Goal: Communication & Community: Answer question/provide support

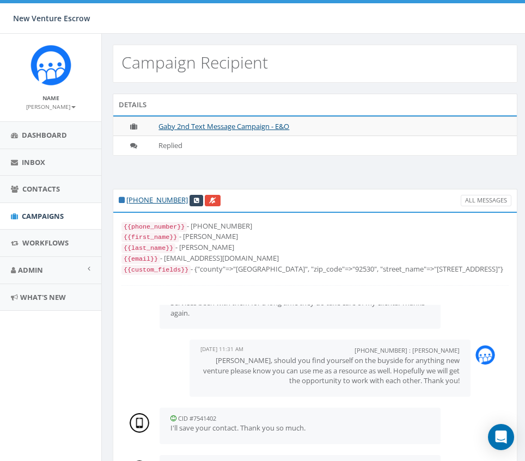
scroll to position [141, 0]
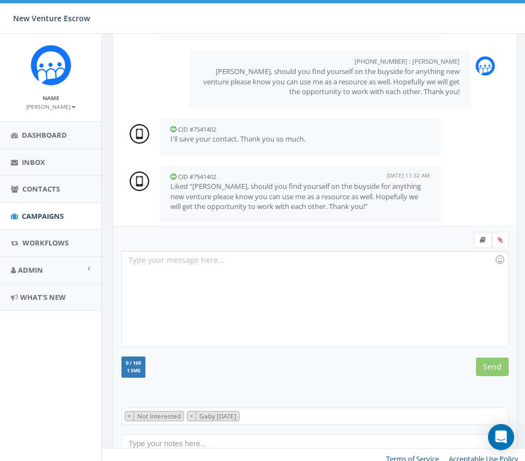
scroll to position [285, 0]
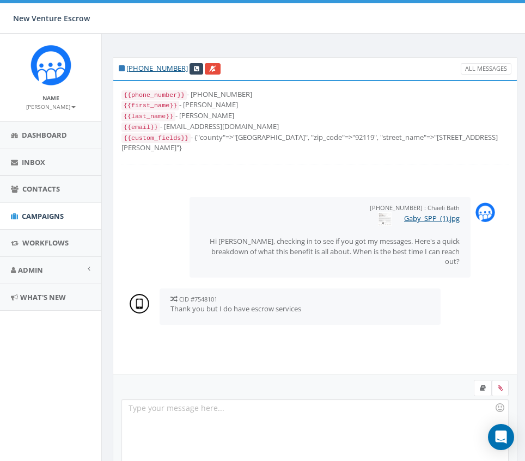
scroll to position [134, 0]
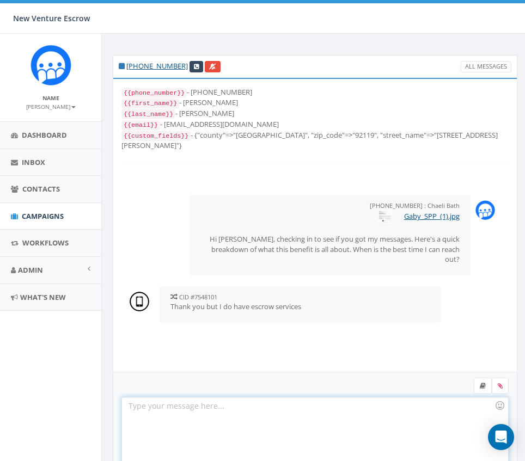
click at [194, 425] on div at bounding box center [314, 444] width 385 height 95
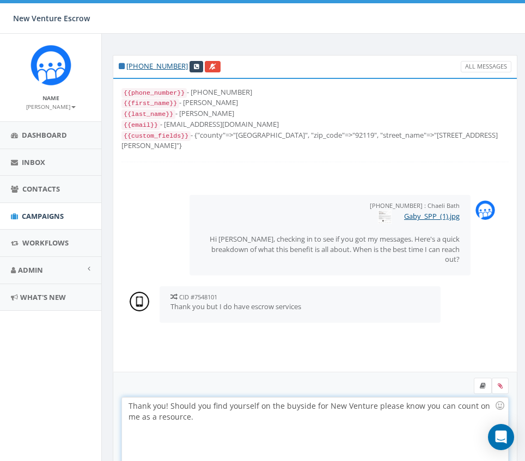
scroll to position [275, 0]
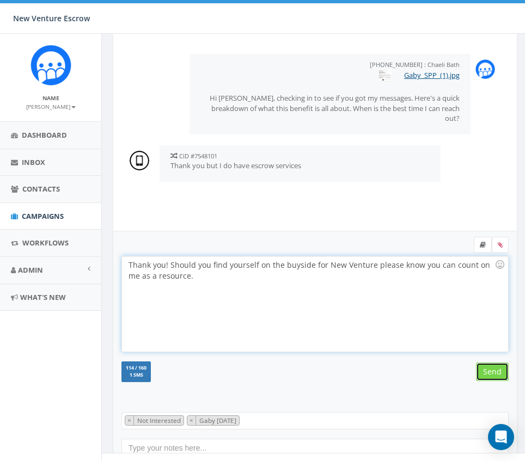
click at [487, 362] on input "Send" at bounding box center [492, 371] width 33 height 19
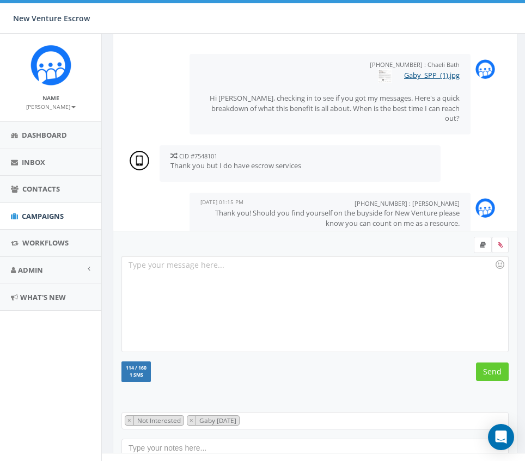
scroll to position [22, 0]
